Goal: Book appointment/travel/reservation

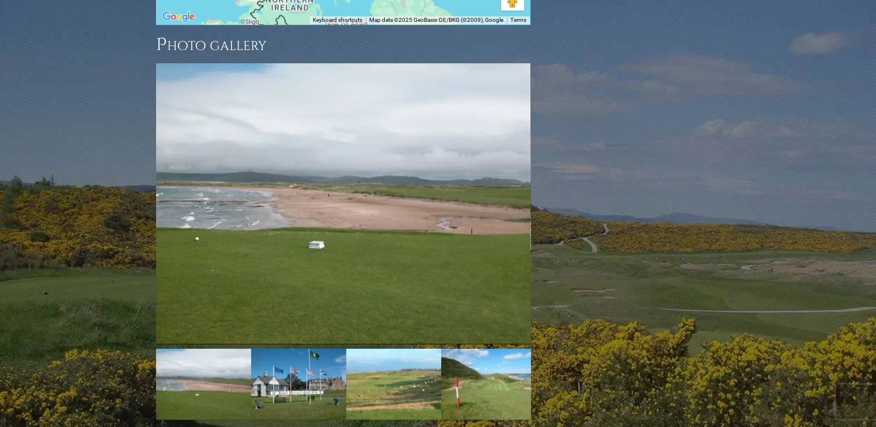
scroll to position [1664, 0]
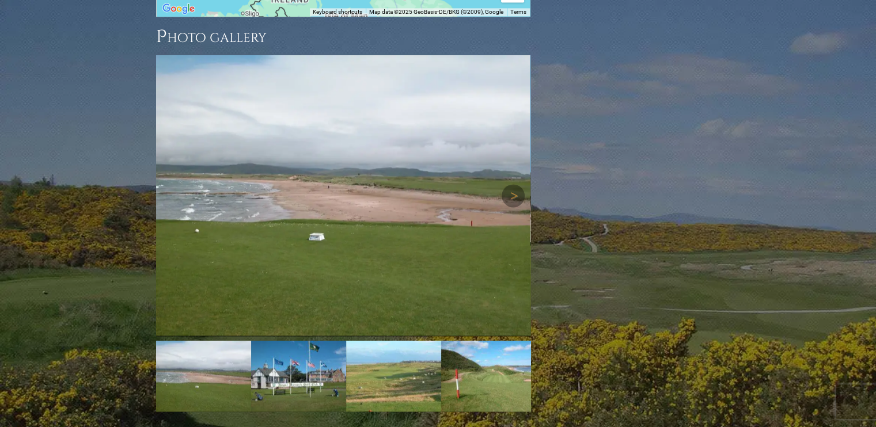
click at [345, 145] on img at bounding box center [343, 195] width 374 height 281
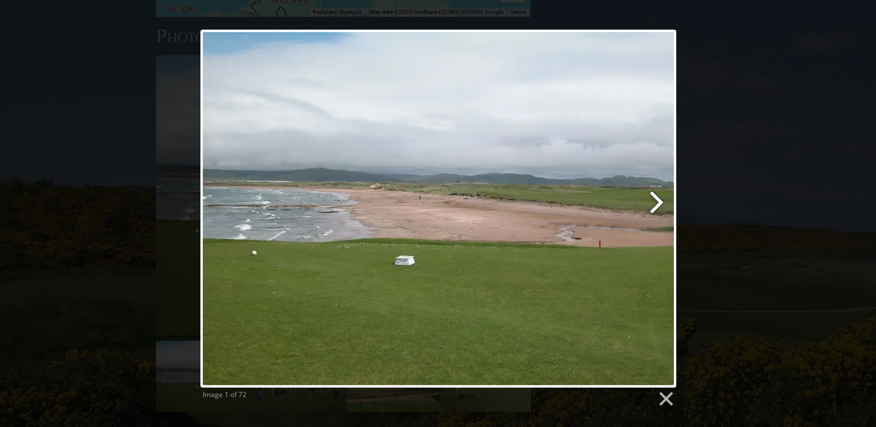
click at [659, 199] on link at bounding box center [524, 208] width 305 height 358
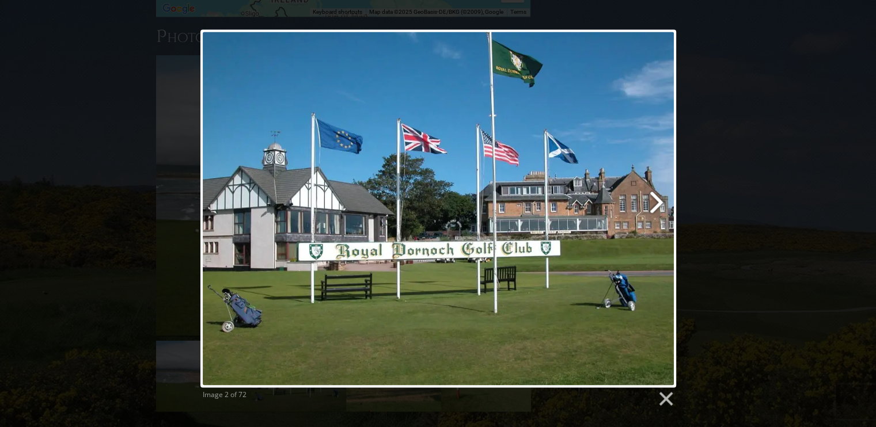
click at [659, 199] on link at bounding box center [524, 208] width 305 height 358
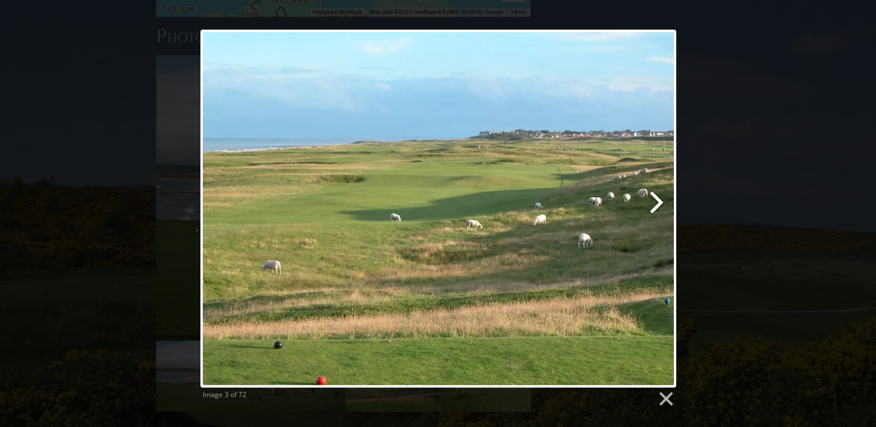
click at [659, 199] on link at bounding box center [524, 208] width 305 height 358
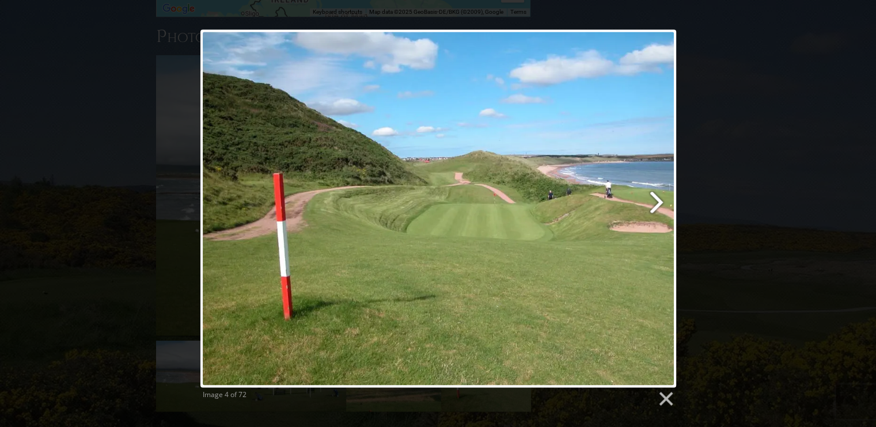
click at [659, 199] on link at bounding box center [524, 208] width 305 height 358
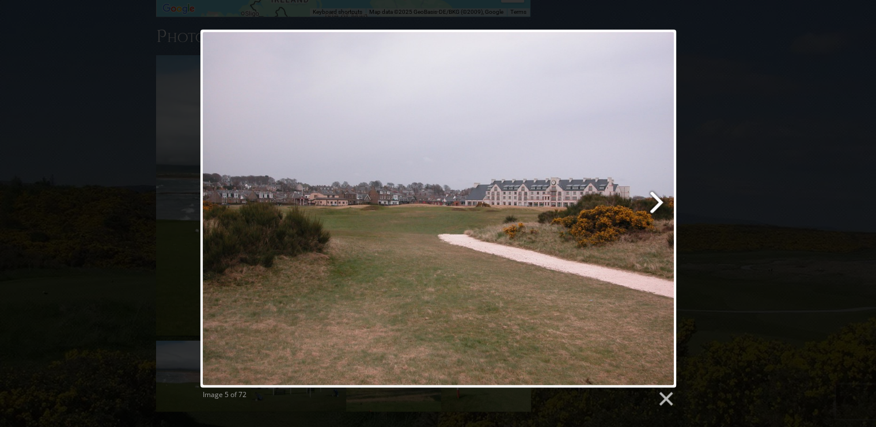
click at [659, 199] on link at bounding box center [524, 208] width 305 height 358
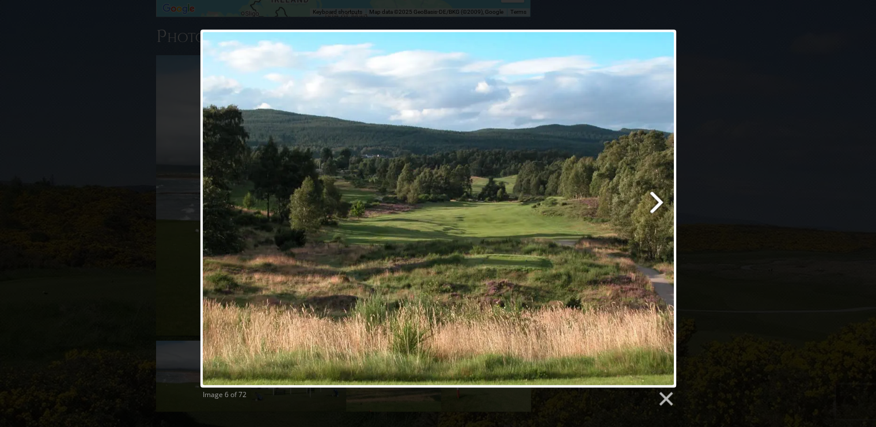
click at [659, 199] on link at bounding box center [524, 208] width 305 height 358
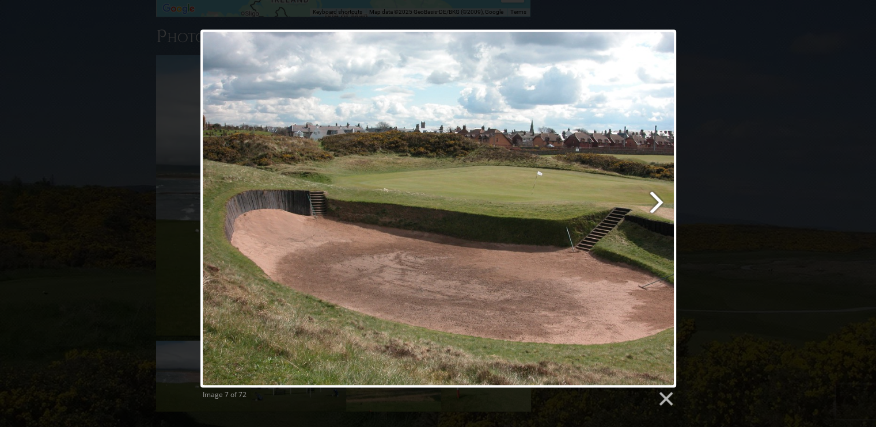
click at [659, 199] on link at bounding box center [524, 208] width 305 height 358
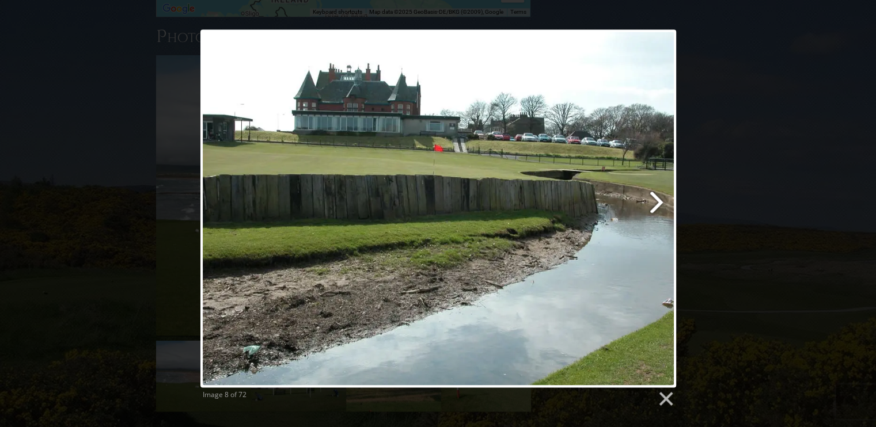
click at [659, 199] on link at bounding box center [524, 208] width 305 height 358
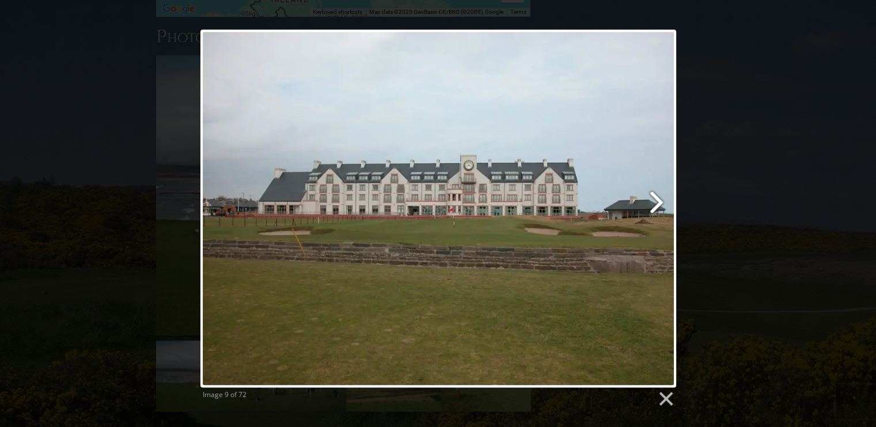
click at [659, 199] on link at bounding box center [524, 208] width 305 height 358
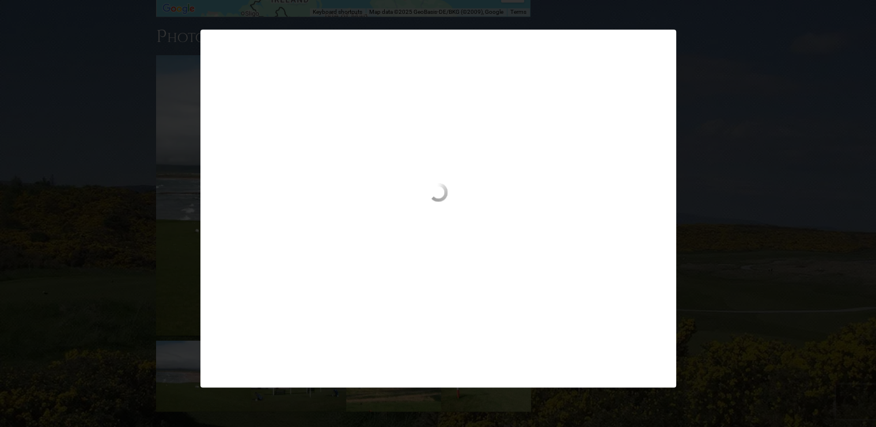
click at [728, 205] on div "Image 9 of 72" at bounding box center [438, 208] width 876 height 358
